Goal: Task Accomplishment & Management: Manage account settings

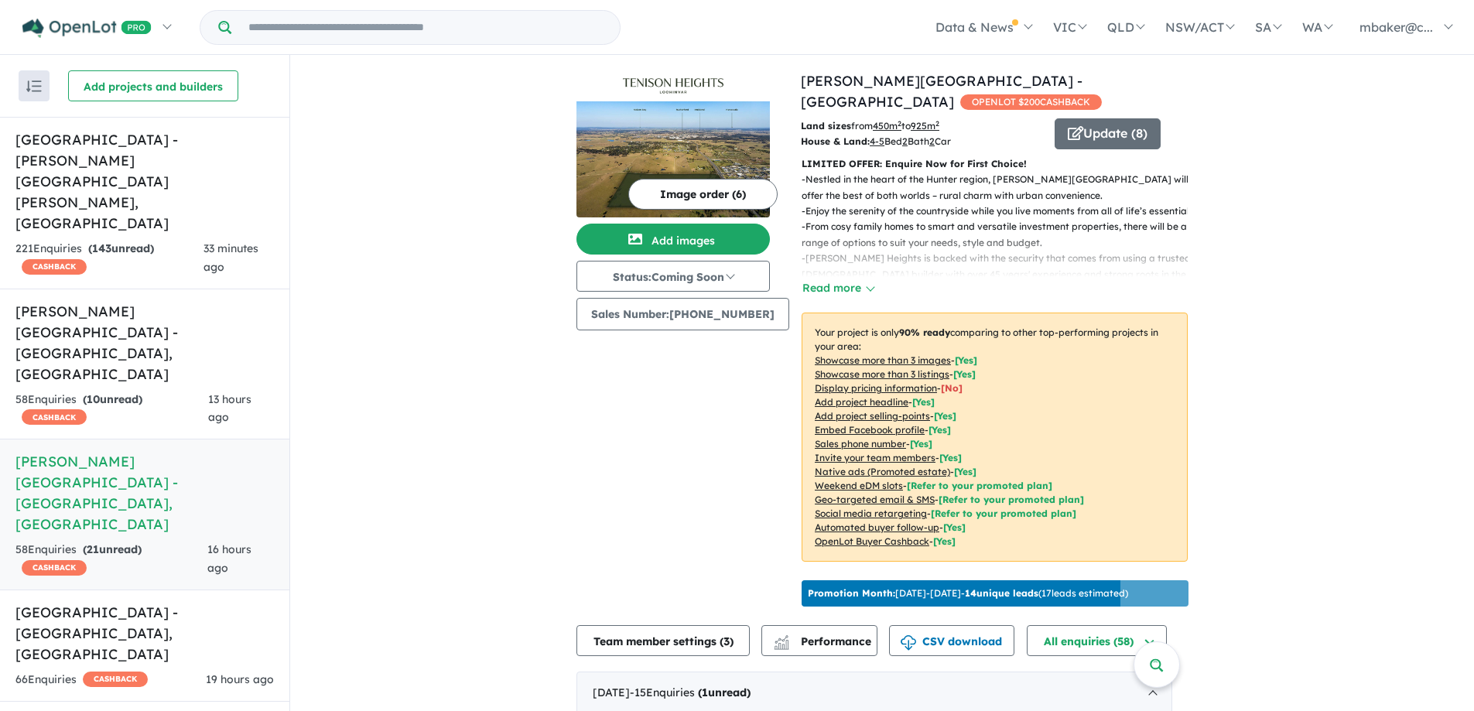
scroll to position [155, 0]
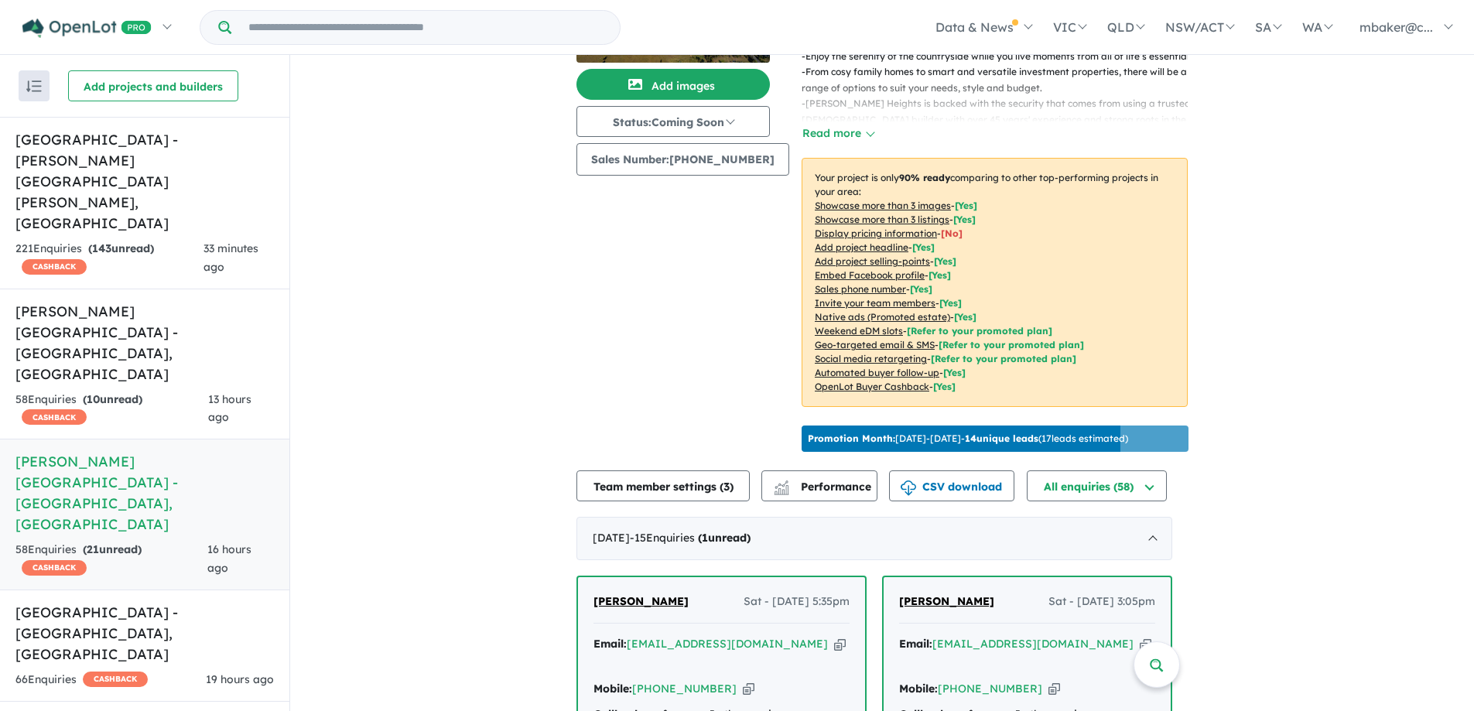
click at [651, 594] on span "[PERSON_NAME]" at bounding box center [640, 601] width 95 height 14
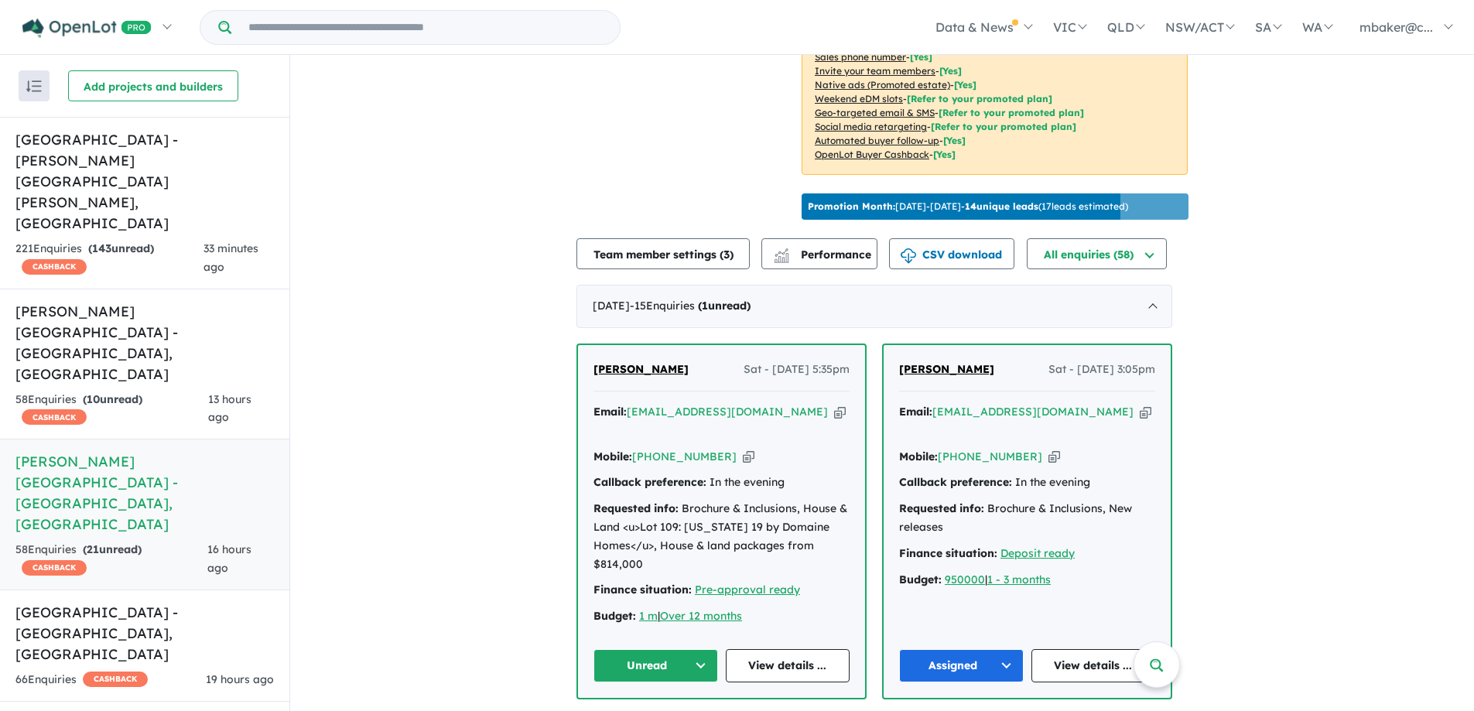
scroll to position [232, 0]
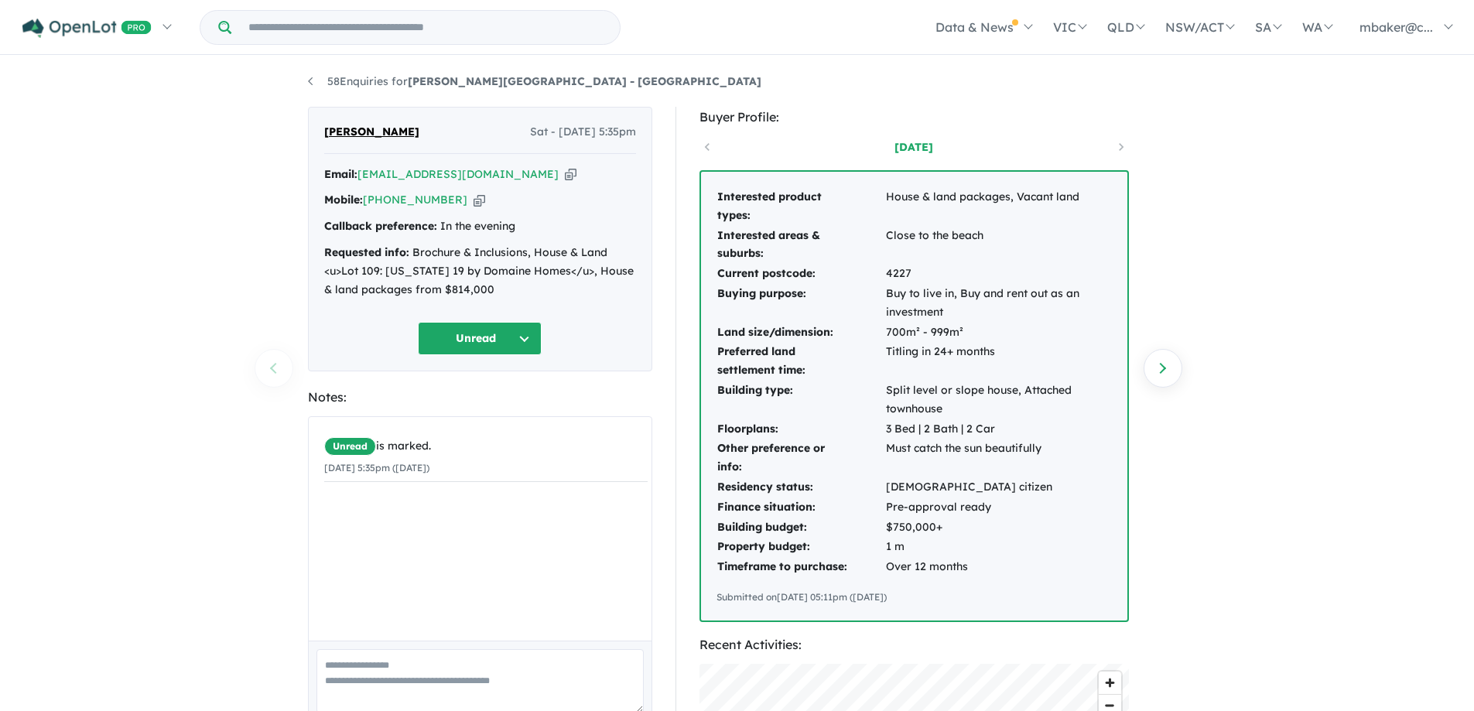
click at [565, 176] on icon "button" at bounding box center [571, 174] width 12 height 16
click at [565, 175] on icon "button" at bounding box center [571, 174] width 12 height 16
click at [474, 202] on icon "button" at bounding box center [480, 200] width 12 height 16
click at [472, 340] on button "Unread" at bounding box center [480, 338] width 124 height 33
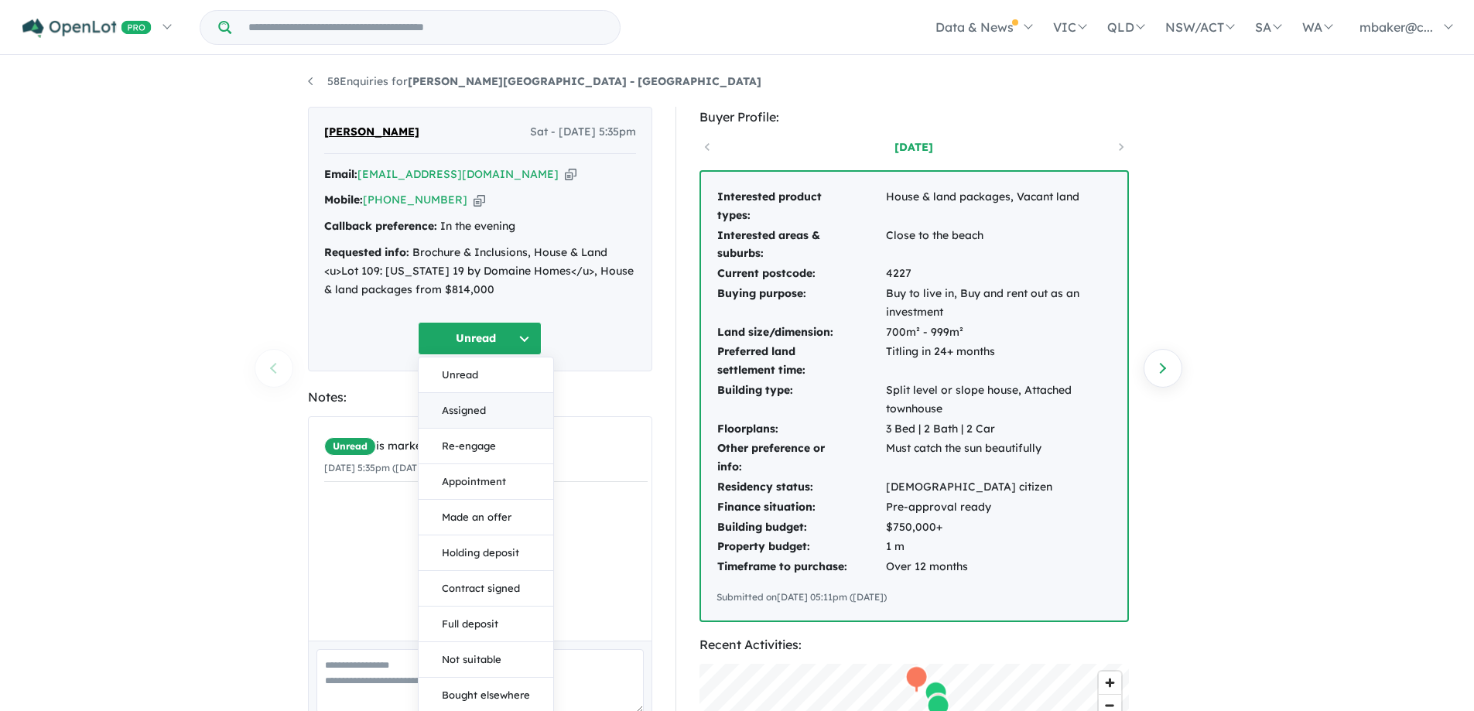
click at [501, 402] on button "Assigned" at bounding box center [486, 411] width 135 height 36
